Goal: Check status: Check status

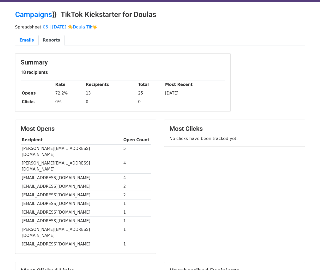
scroll to position [15, 0]
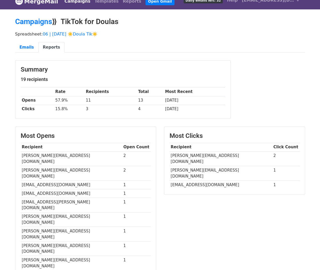
scroll to position [8, 0]
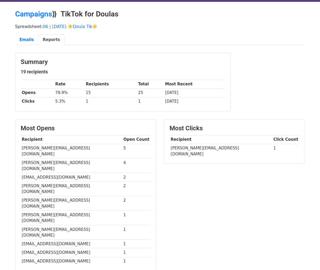
scroll to position [15, 0]
